Goal: Task Accomplishment & Management: Use online tool/utility

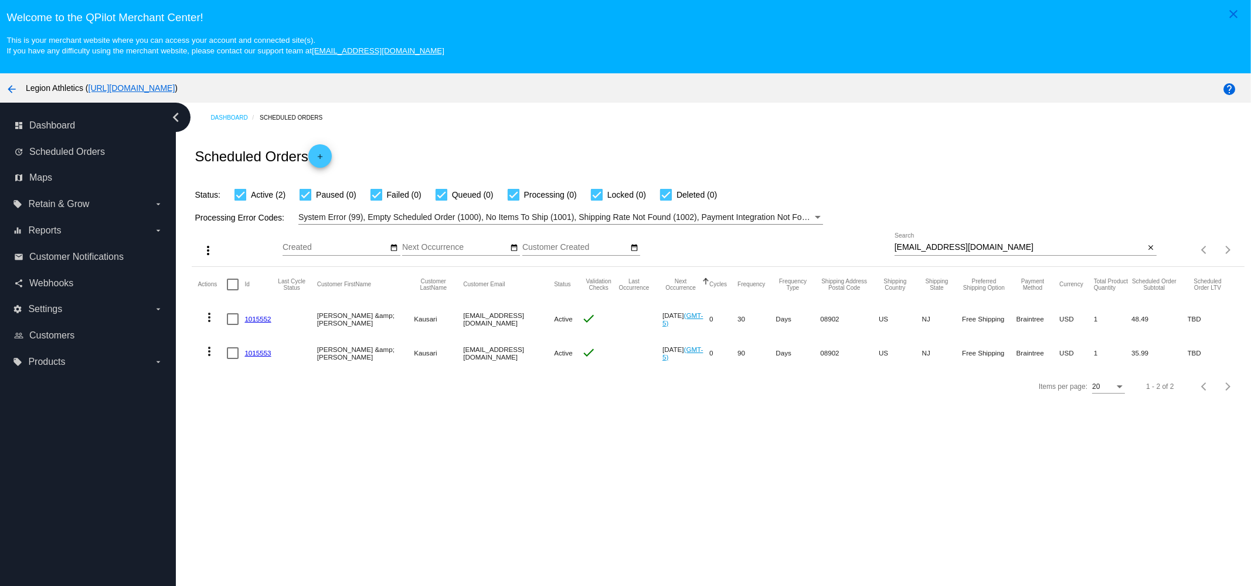
click at [961, 251] on input "[EMAIL_ADDRESS][DOMAIN_NAME]" at bounding box center [1019, 247] width 250 height 9
paste input "4517264"
paste input "[PERSON_NAME][EMAIL_ADDRESS][DOMAIN_NAME]"
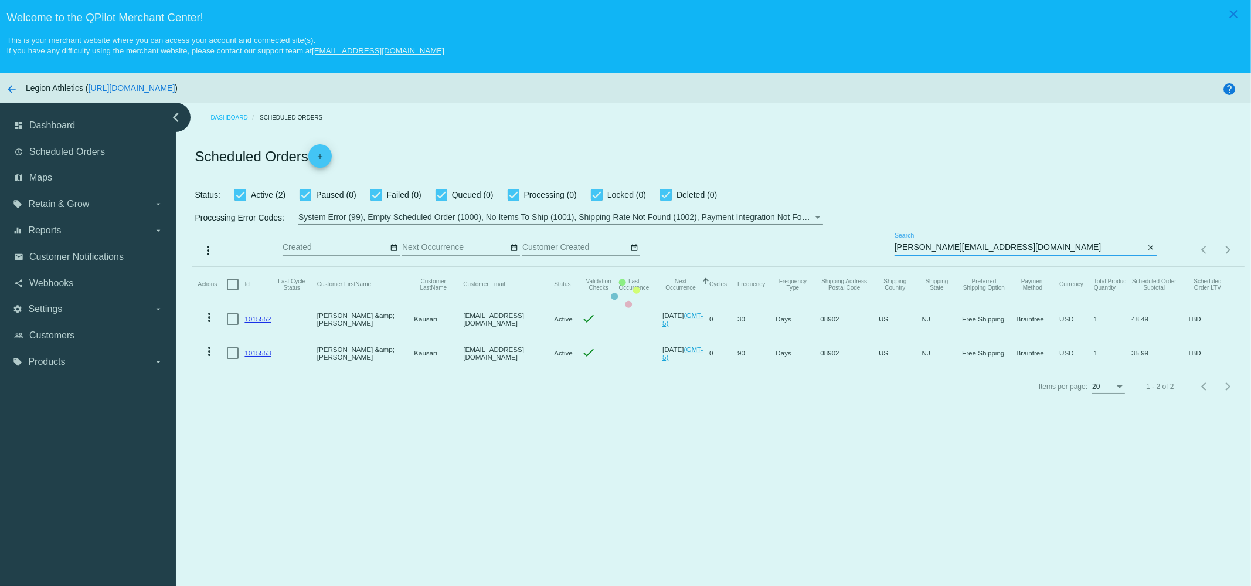
type input "[PERSON_NAME][EMAIL_ADDRESS][DOMAIN_NAME]"
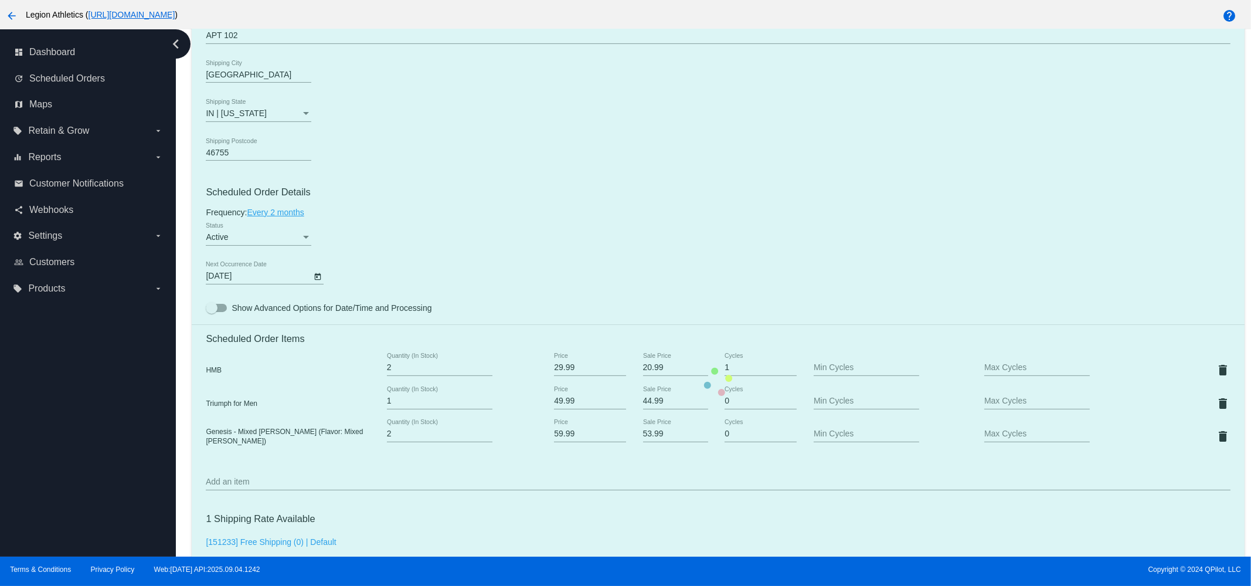
scroll to position [586, 0]
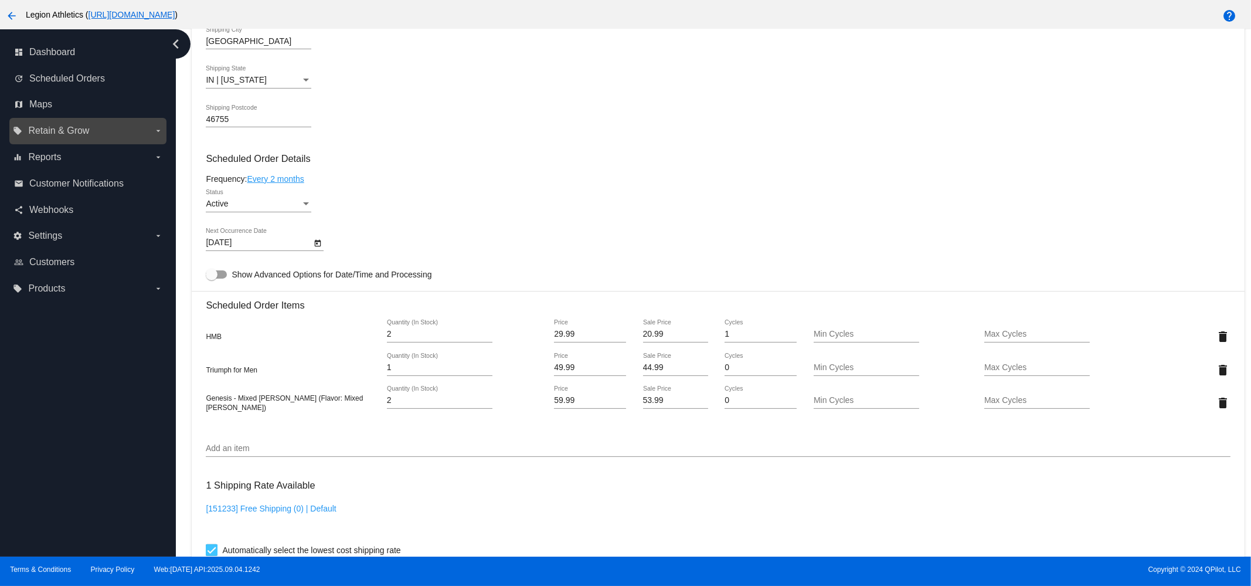
click at [101, 124] on label "local_offer Retain & Grow arrow_drop_down" at bounding box center [87, 130] width 149 height 19
click at [0, 0] on input "local_offer Retain & Grow arrow_drop_down" at bounding box center [0, 0] width 0 height 0
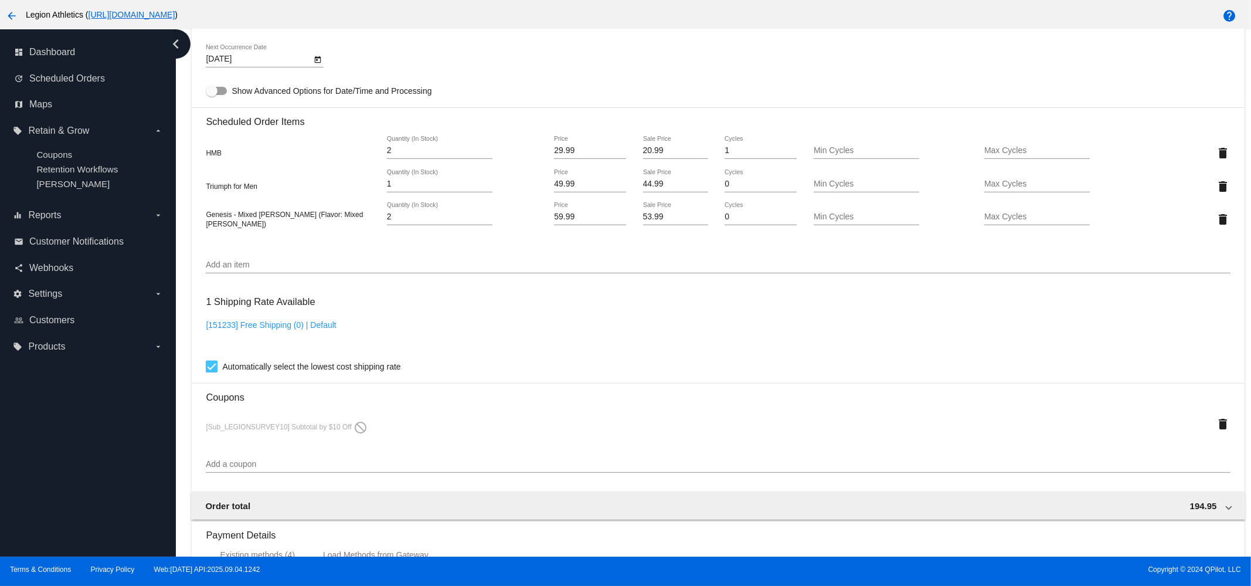
scroll to position [879, 0]
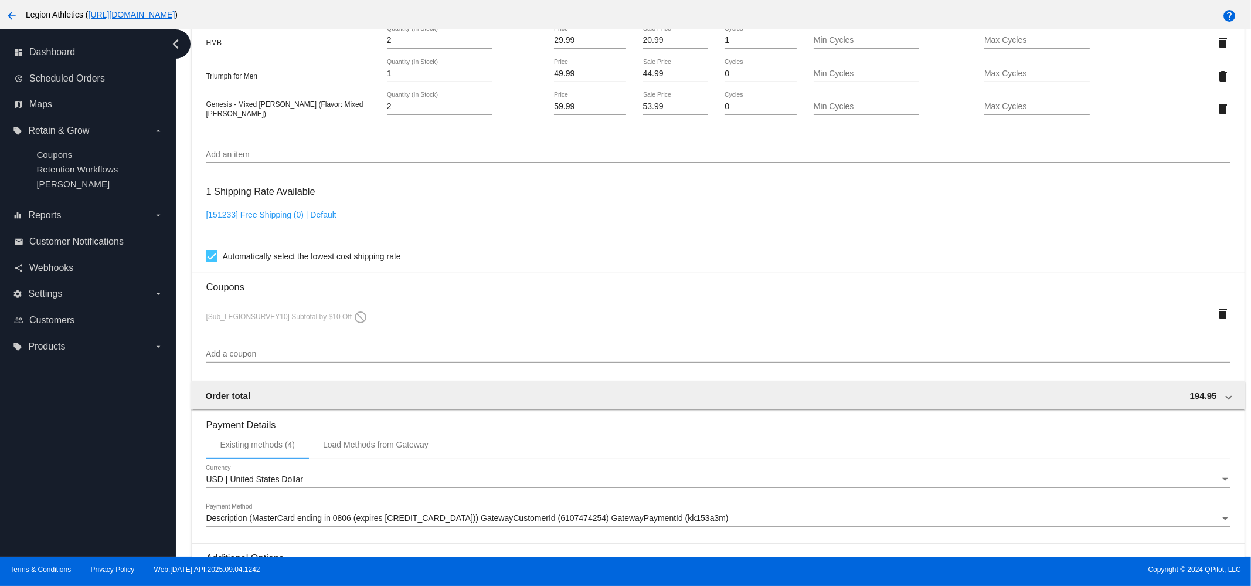
click at [266, 356] on div "Add a coupon" at bounding box center [718, 350] width 1024 height 23
paste input "sub_michael1"
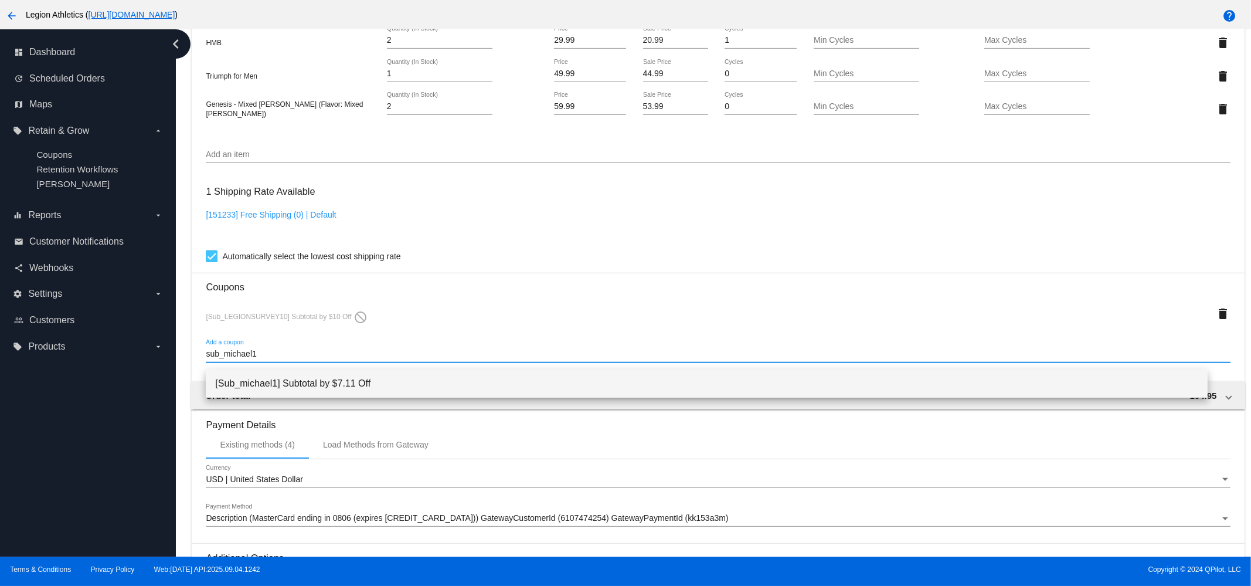
type input "sub_michael1"
click at [290, 382] on span "[Sub_michael1] Subtotal by $7.11 Off" at bounding box center [706, 383] width 983 height 28
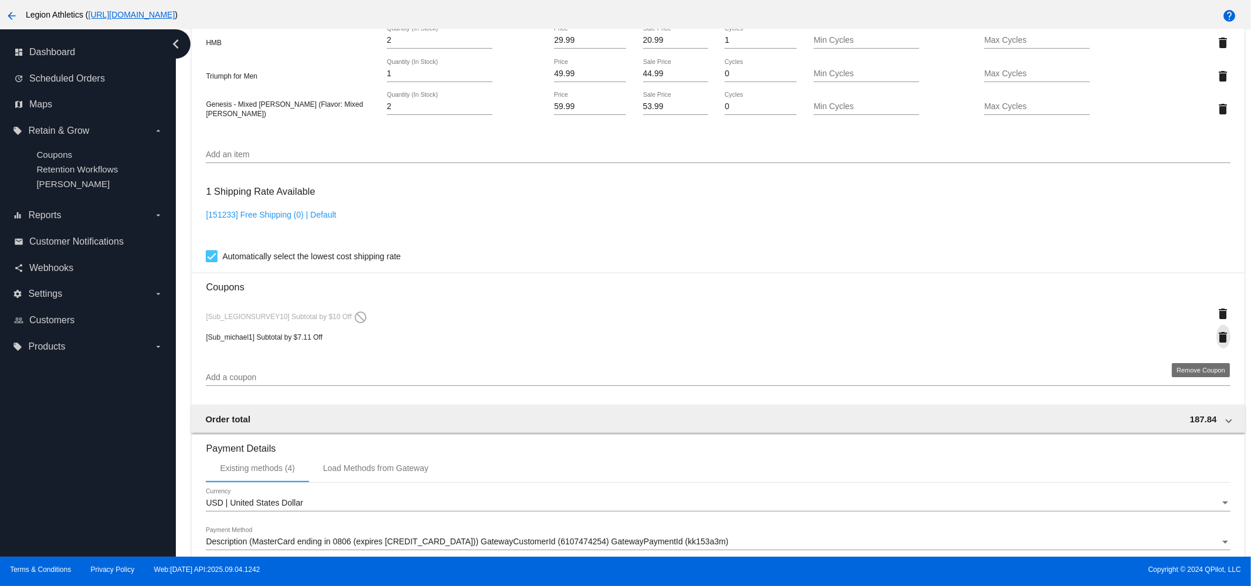
click at [1216, 342] on mat-icon "delete" at bounding box center [1223, 337] width 14 height 14
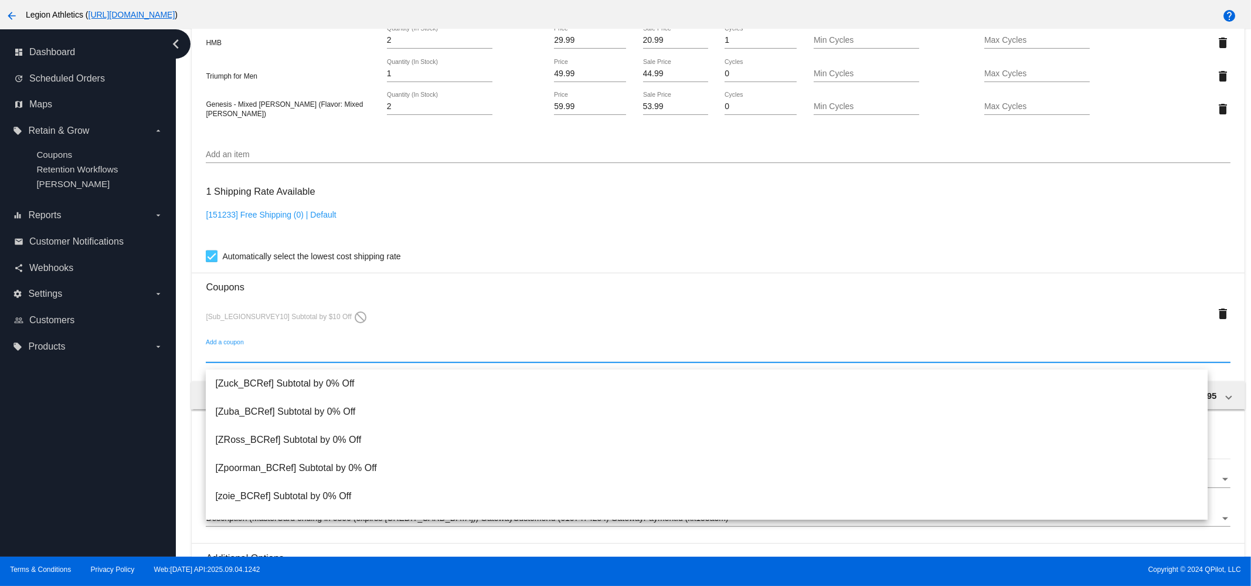
click at [273, 359] on input "Add a coupon" at bounding box center [718, 353] width 1024 height 9
paste input "sub_michael1"
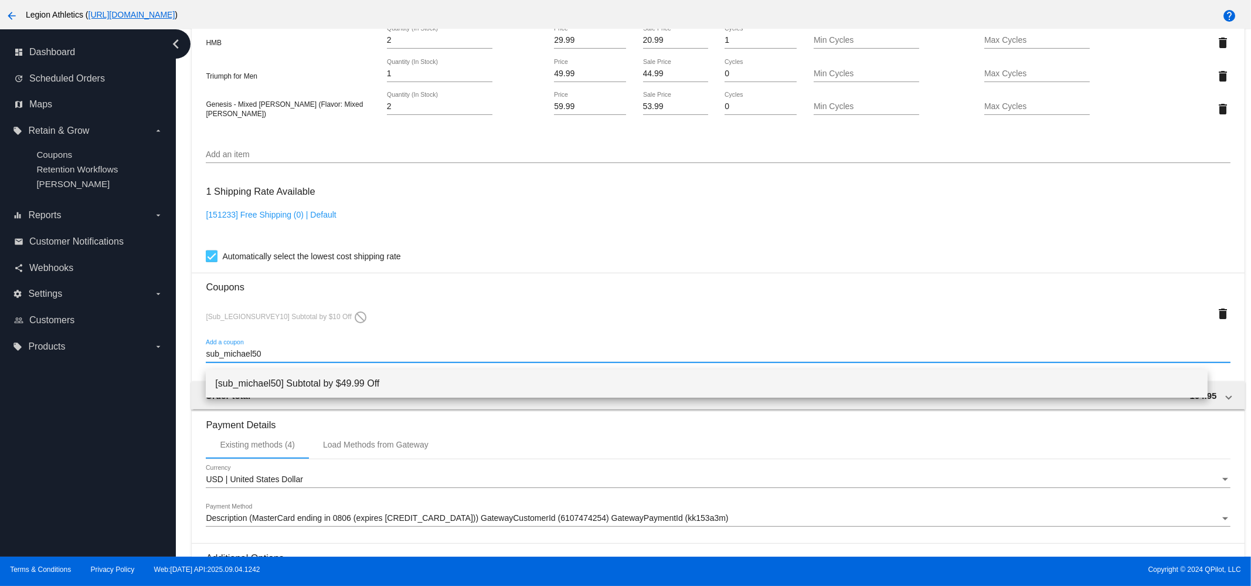
type input "sub_michael50"
click at [320, 384] on span "[sub_michael50] Subtotal by $49.99 Off" at bounding box center [706, 383] width 983 height 28
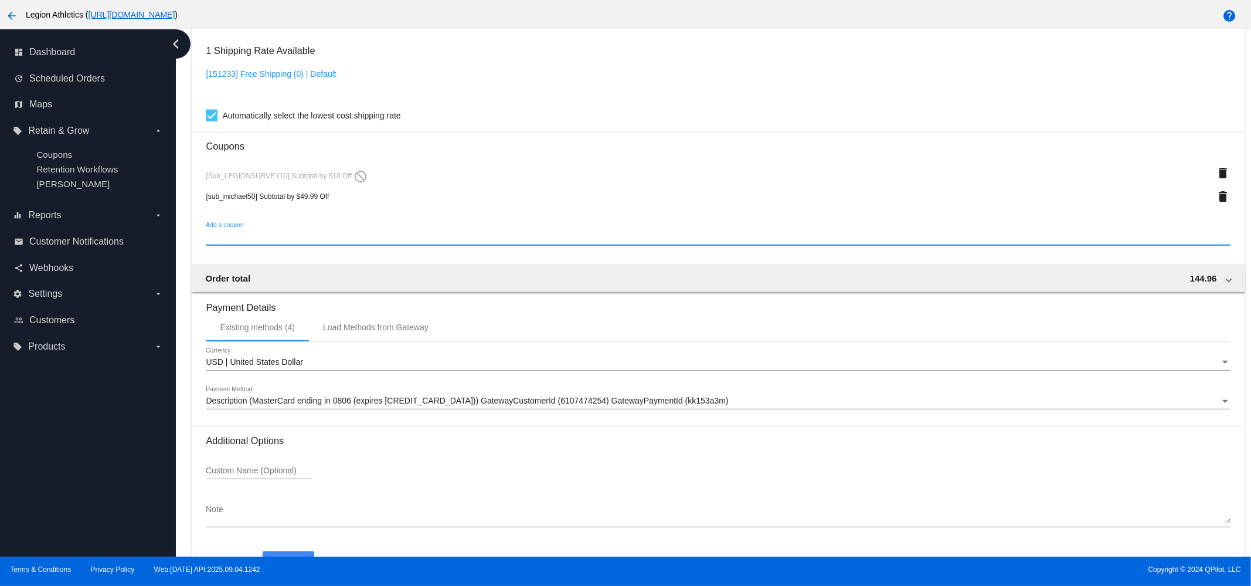
scroll to position [1063, 0]
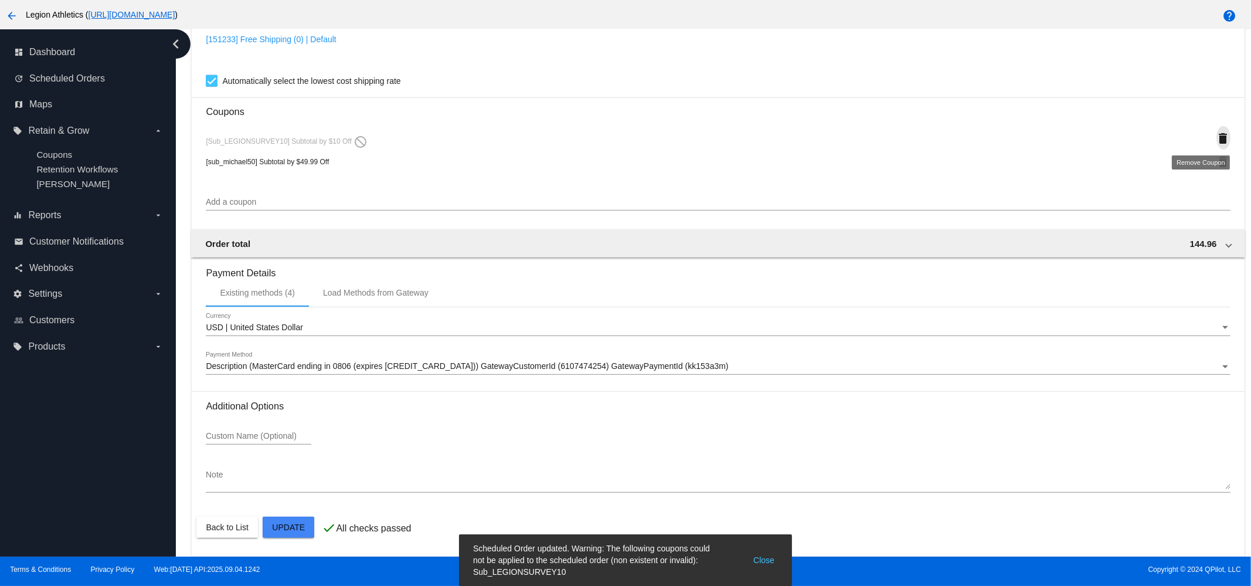
click at [1216, 131] on mat-icon "delete" at bounding box center [1223, 138] width 14 height 14
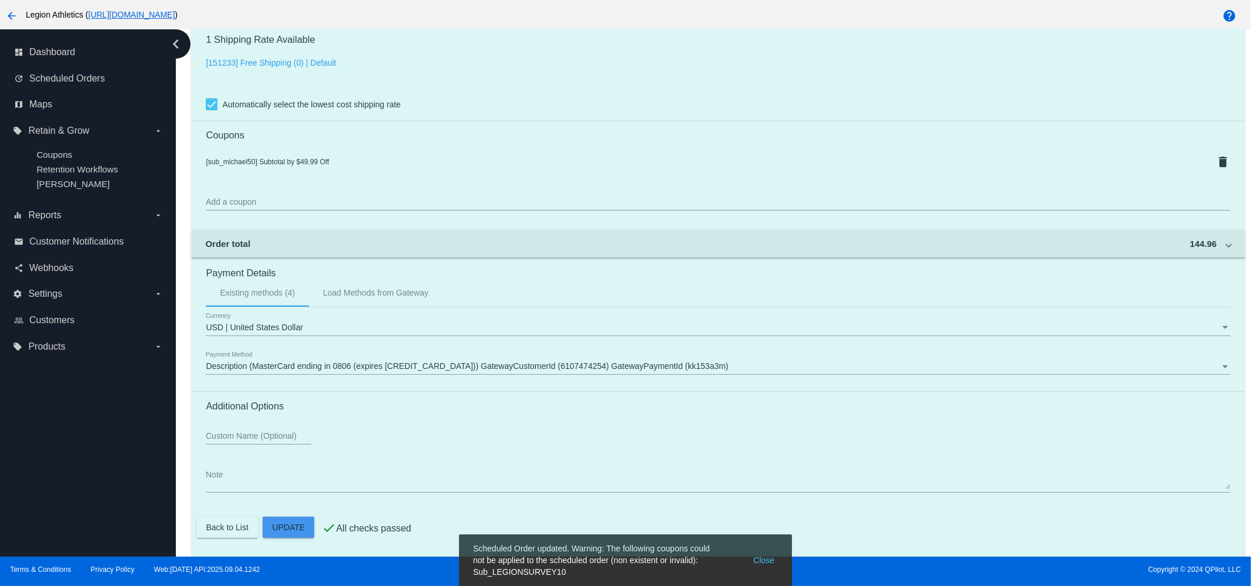
scroll to position [1040, 0]
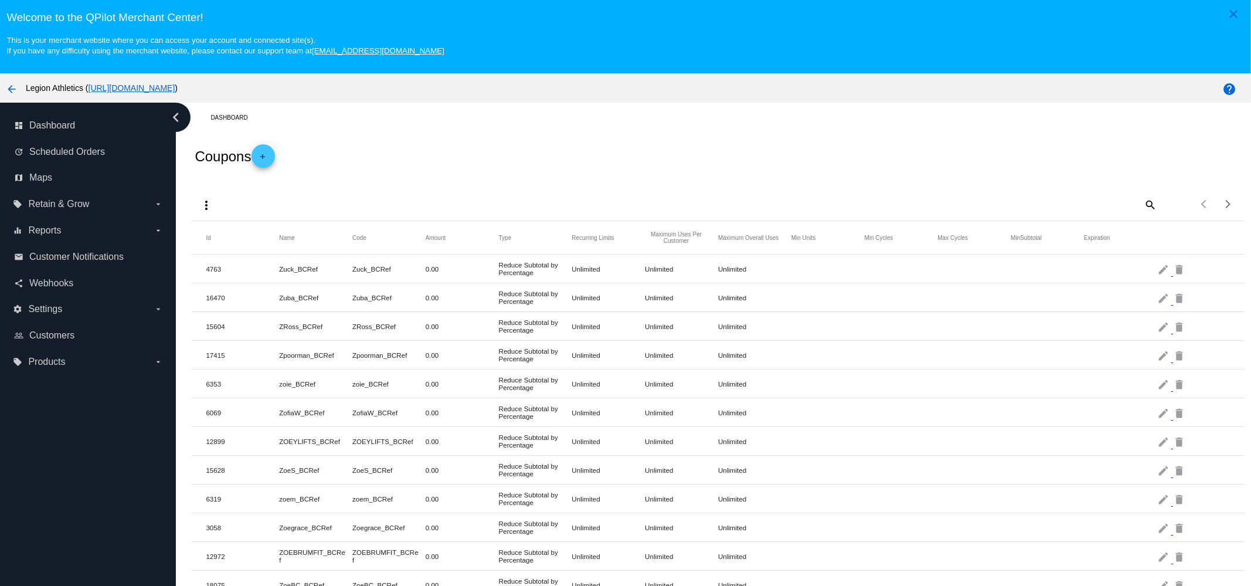
click at [268, 153] on mat-icon "add" at bounding box center [263, 159] width 14 height 14
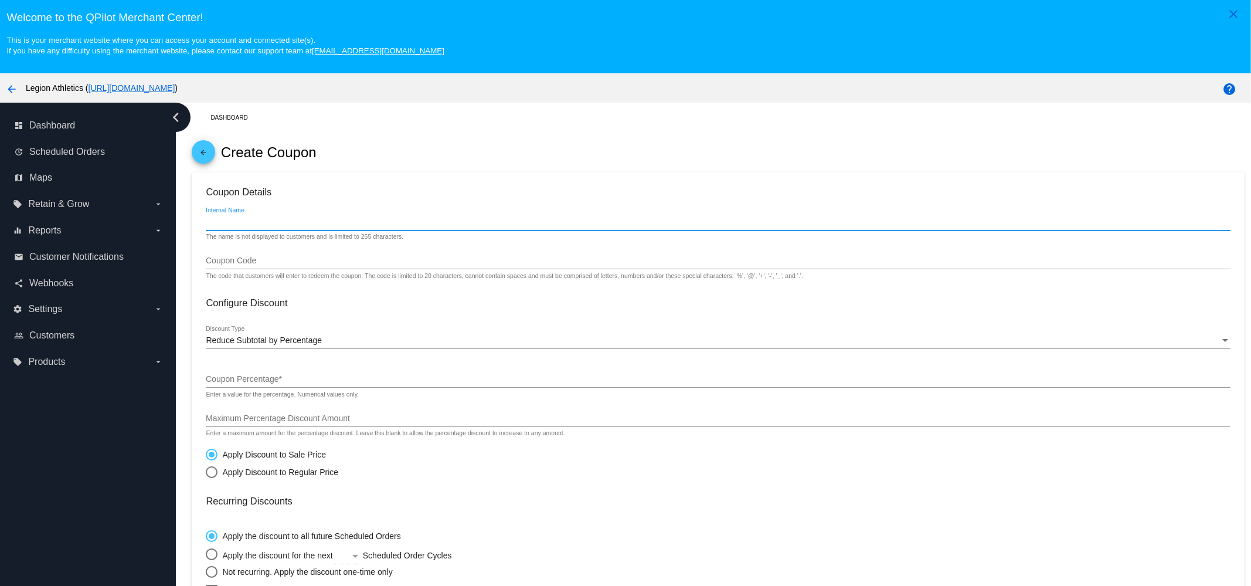
click at [366, 227] on div "Internal Name" at bounding box center [718, 219] width 1024 height 23
type input "[PERSON_NAME] Store Credit"
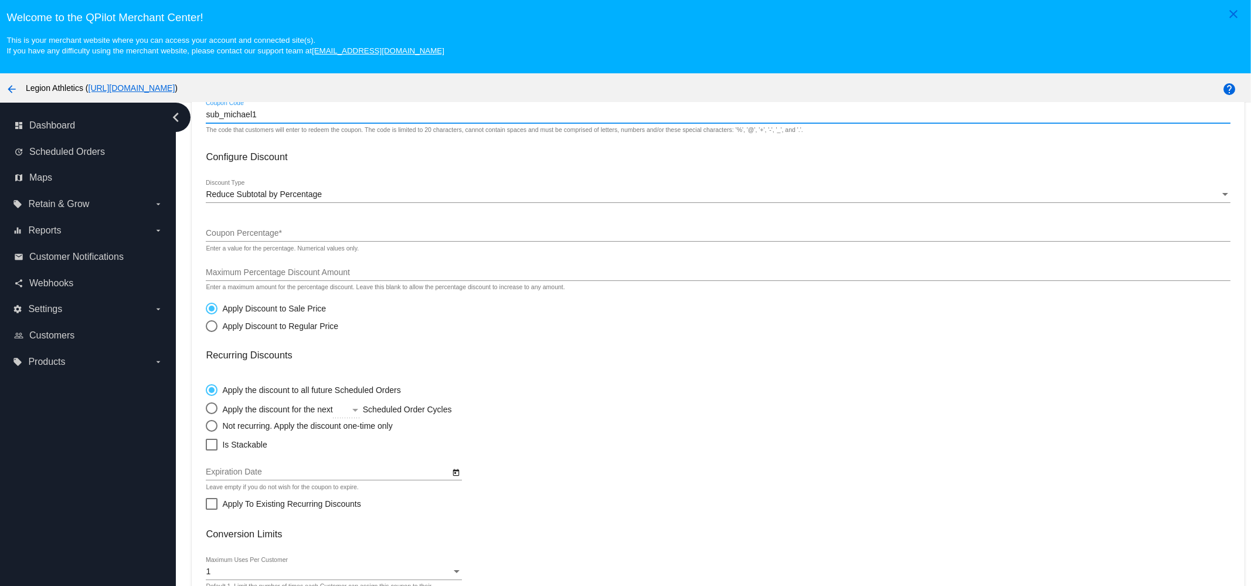
scroll to position [146, 0]
type input "sub_michael1"
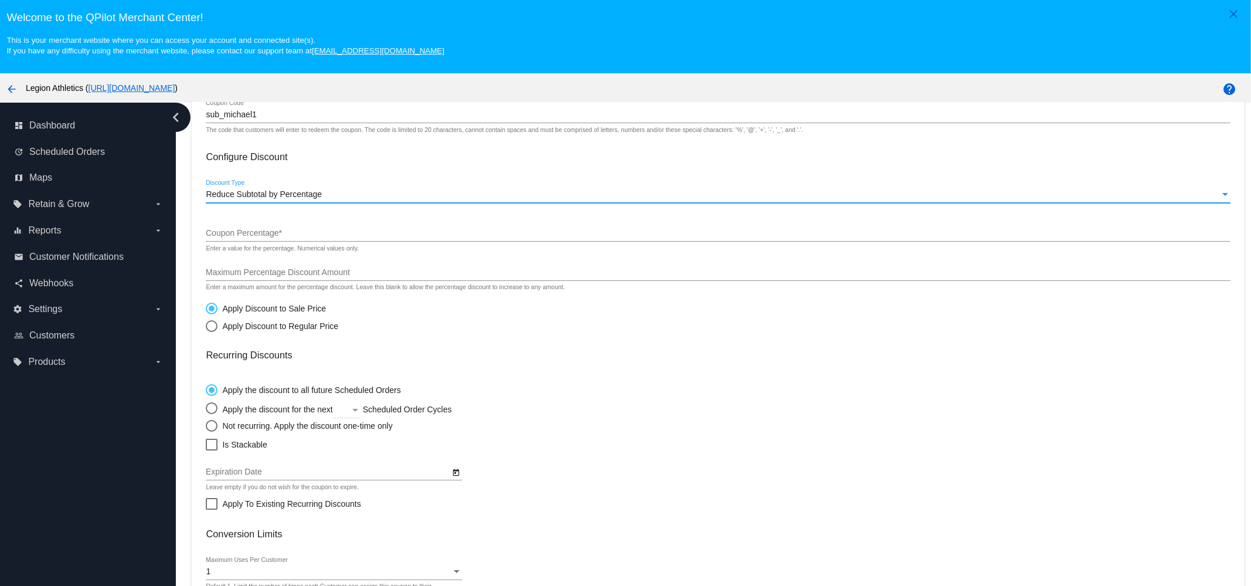
click at [296, 196] on span "Reduce Subtotal by Percentage" at bounding box center [264, 193] width 116 height 9
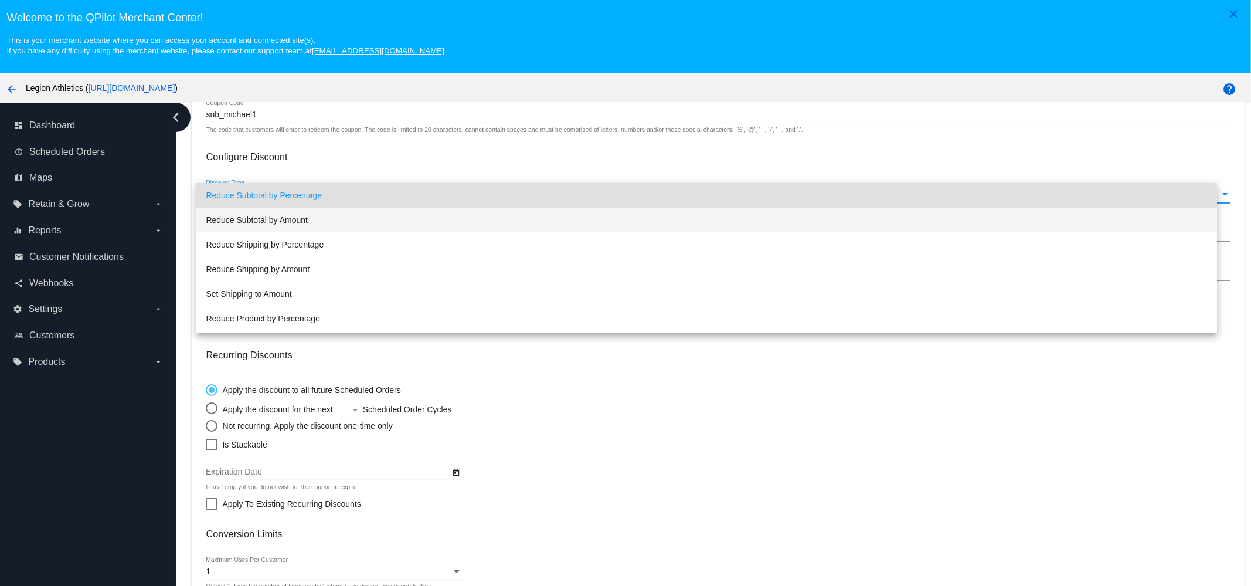
click at [300, 220] on span "Reduce Subtotal by Amount" at bounding box center [707, 220] width 1002 height 25
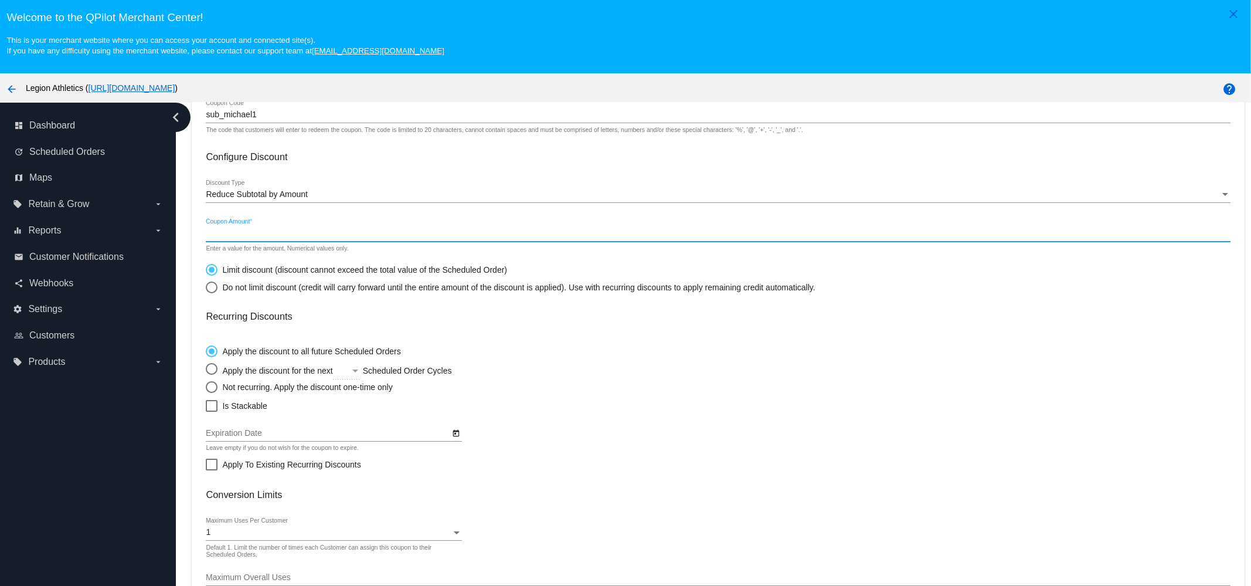
click at [294, 238] on input "Coupon Amount *" at bounding box center [718, 233] width 1024 height 9
type input "49.99"
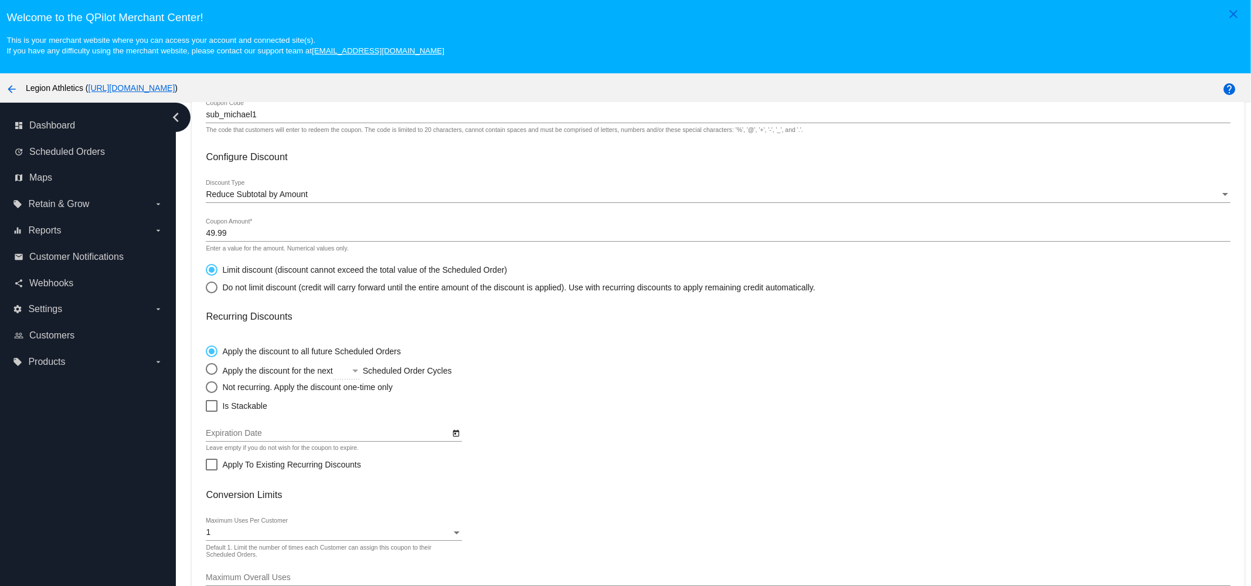
click at [274, 121] on div "sub_michael1 Coupon Code" at bounding box center [718, 111] width 1024 height 23
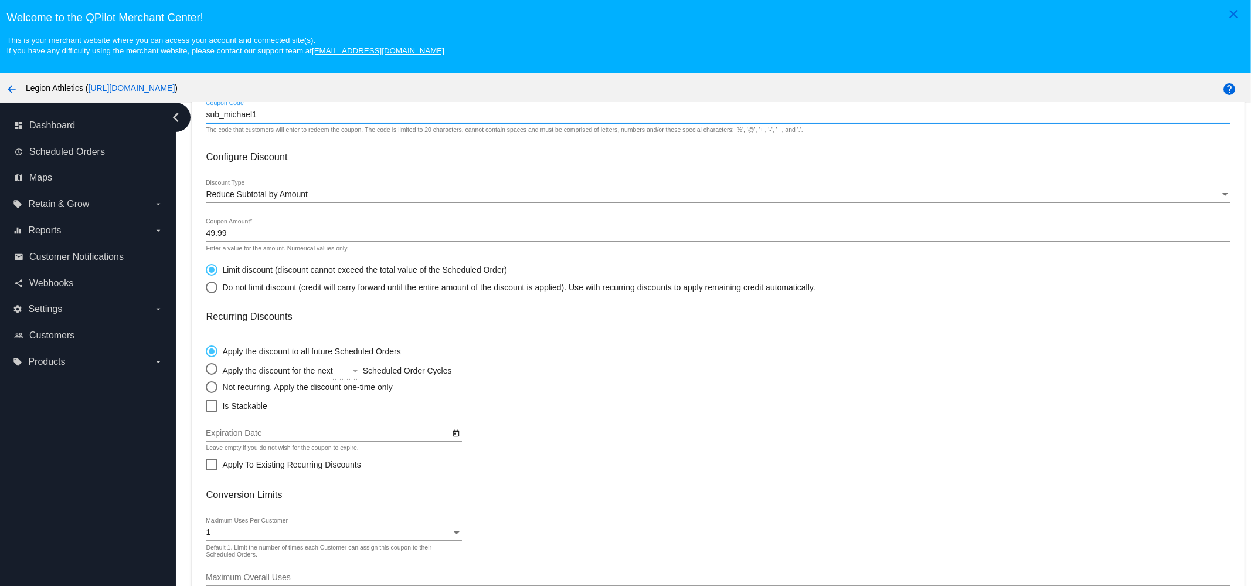
click at [261, 284] on div "Do not limit discount (credit will carry forward until the entire amount of the…" at bounding box center [515, 287] width 597 height 9
click at [206, 287] on input "Do not limit discount (credit will carry forward until the entire amount of the…" at bounding box center [205, 287] width 1 height 1
radio input "true"
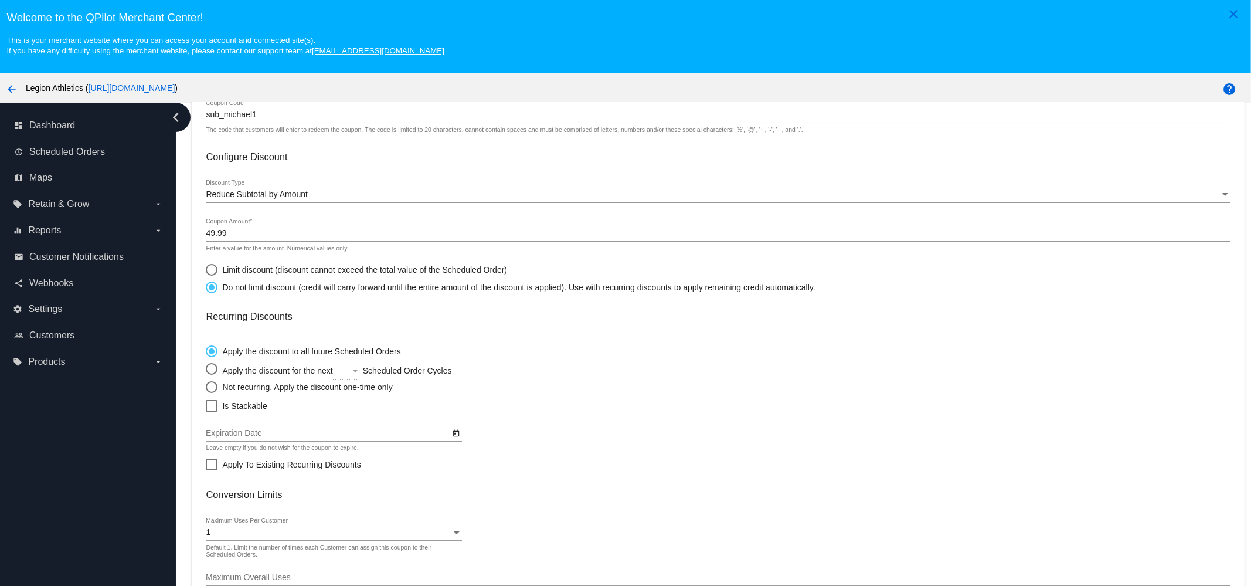
click at [240, 384] on div "Not recurring. Apply the discount one-time only" at bounding box center [304, 386] width 175 height 9
click at [206, 386] on input "Not recurring. Apply the discount one-time only" at bounding box center [205, 386] width 1 height 1
radio input "true"
click at [234, 407] on span "Is Stackable" at bounding box center [244, 406] width 45 height 14
click at [212, 411] on input "Is Stackable" at bounding box center [211, 411] width 1 height 1
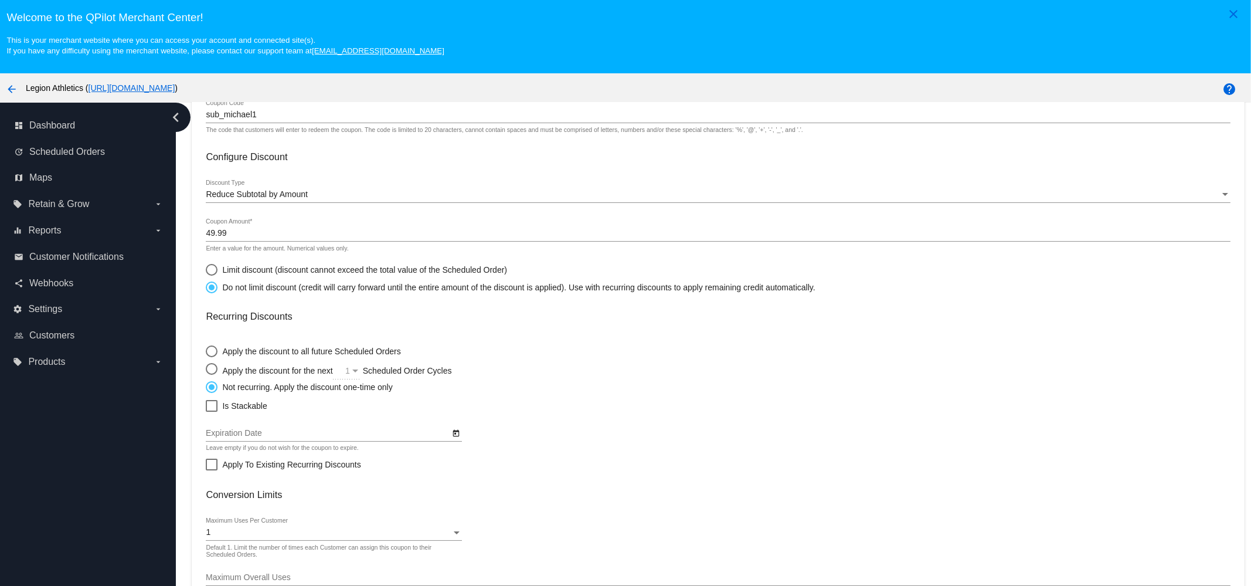
checkbox input "true"
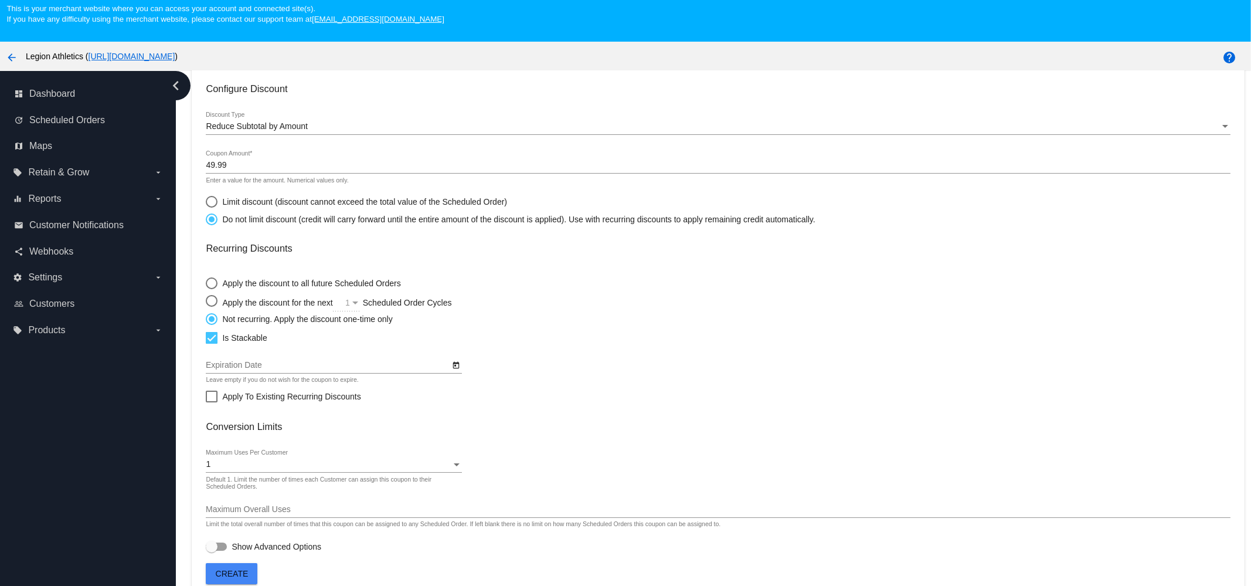
scroll to position [73, 0]
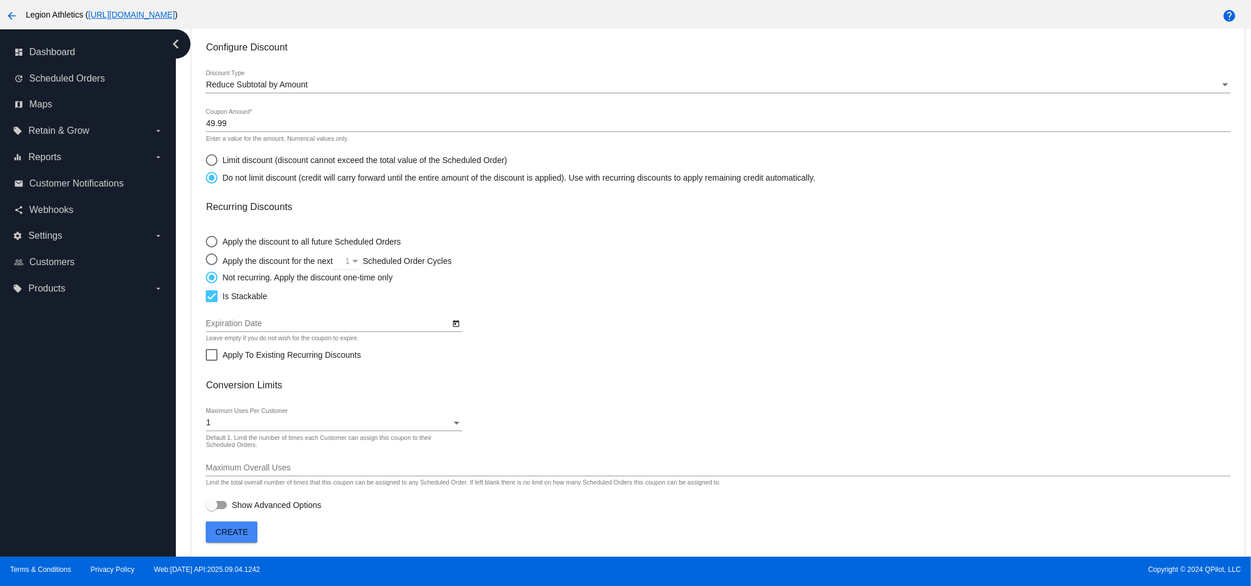
click at [242, 541] on button "Create" at bounding box center [232, 531] width 52 height 21
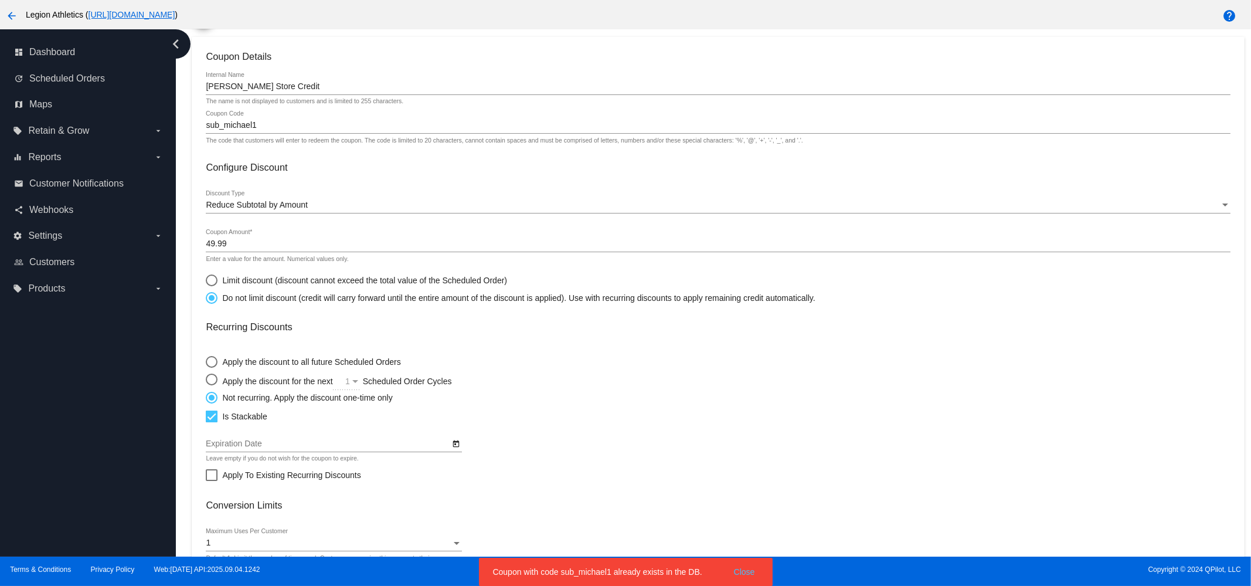
scroll to position [0, 0]
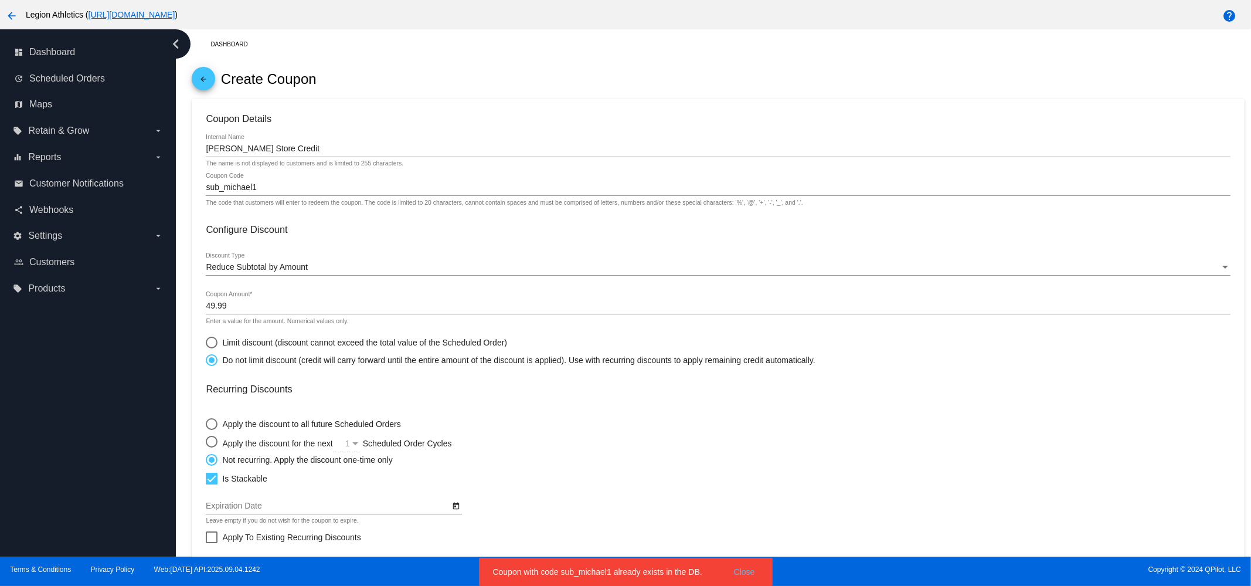
click at [291, 183] on div "sub_michael1 Coupon Code" at bounding box center [718, 184] width 1024 height 23
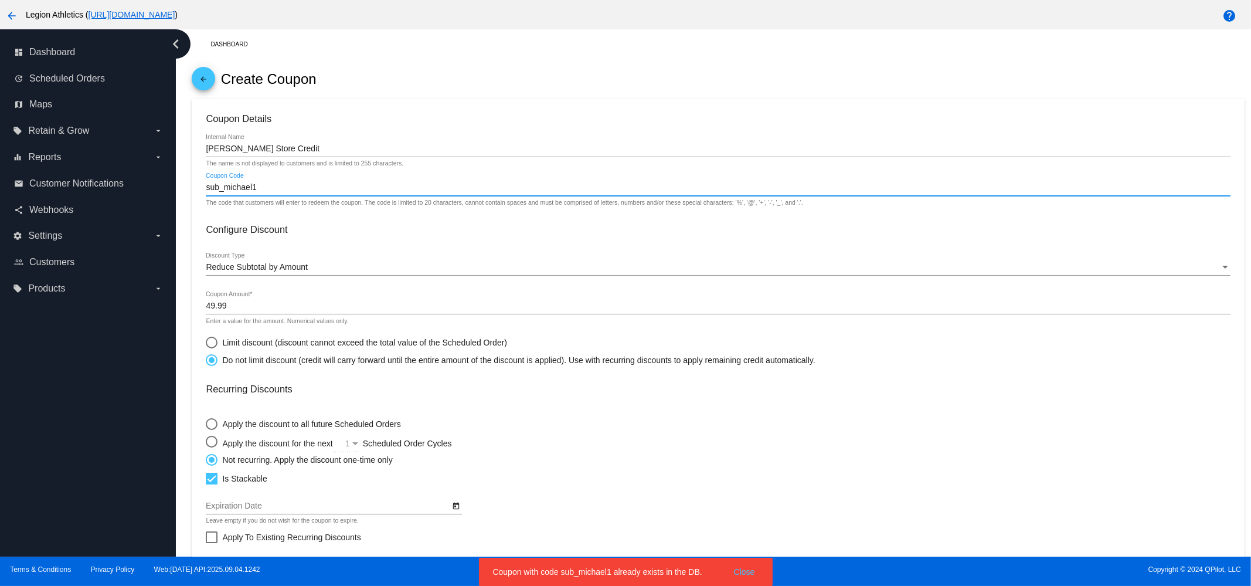
click at [288, 189] on input "sub_michael1" at bounding box center [718, 187] width 1024 height 9
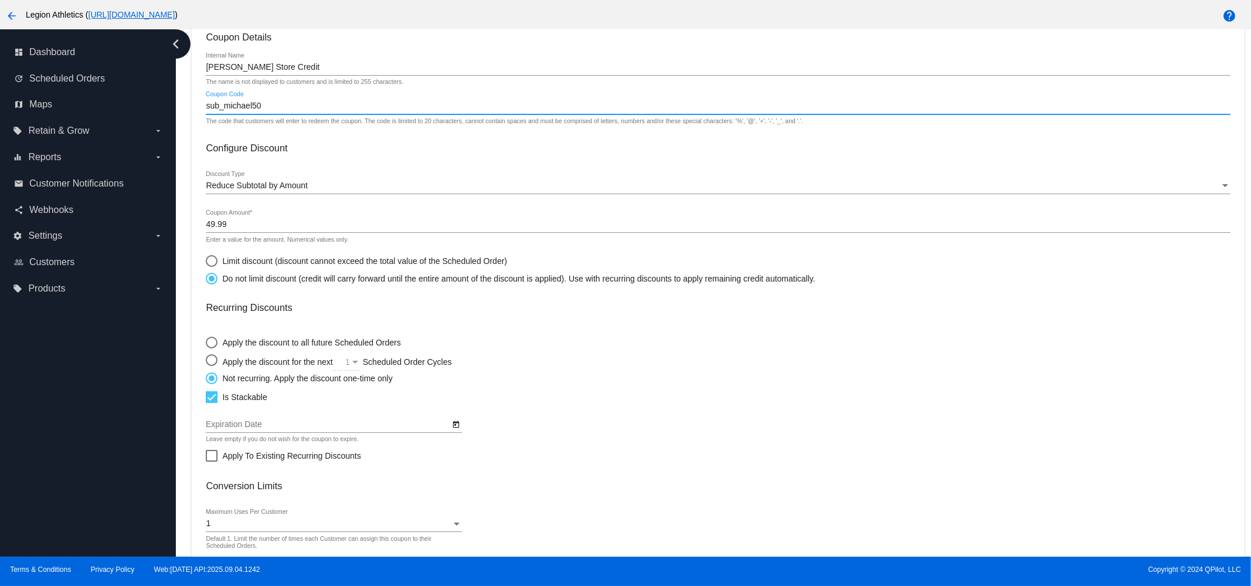
scroll to position [185, 0]
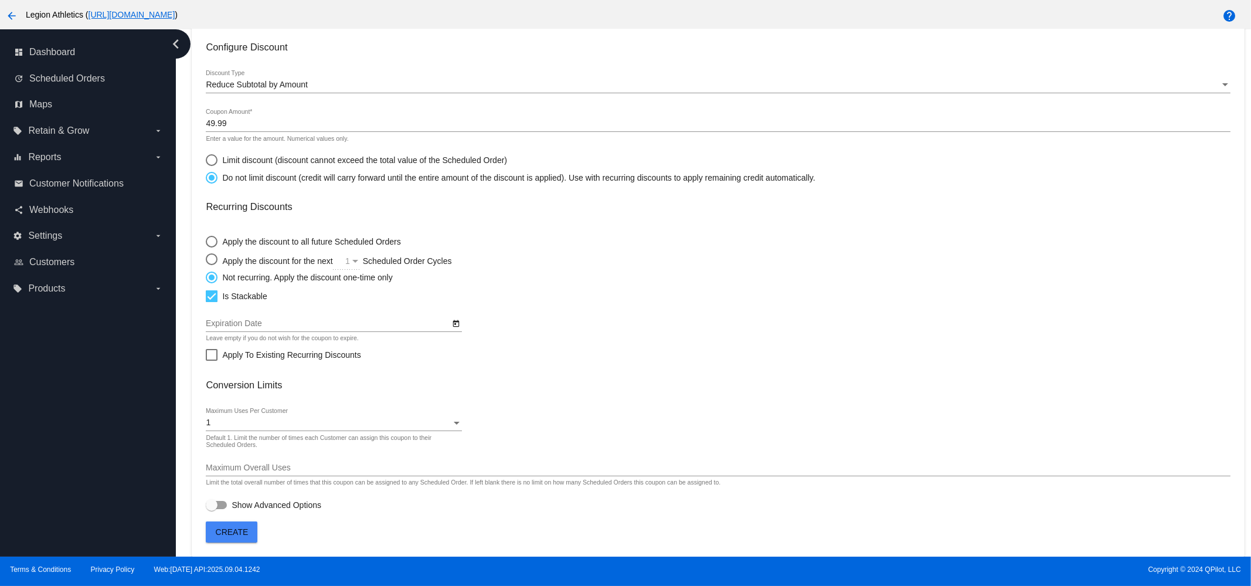
type input "sub_michael50"
click at [237, 533] on span "Create" at bounding box center [232, 531] width 33 height 9
